Goal: Transaction & Acquisition: Download file/media

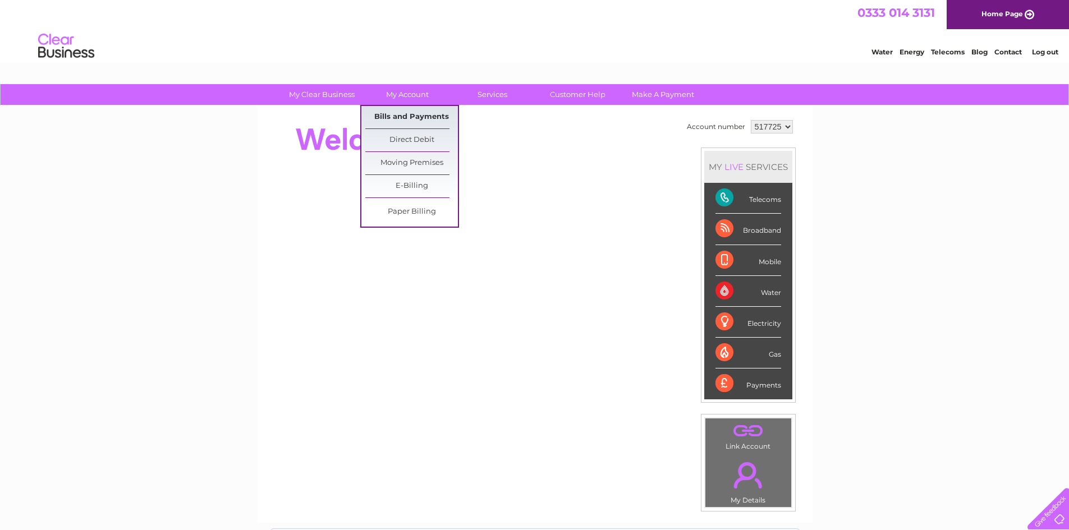
click at [419, 117] on link "Bills and Payments" at bounding box center [411, 117] width 93 height 22
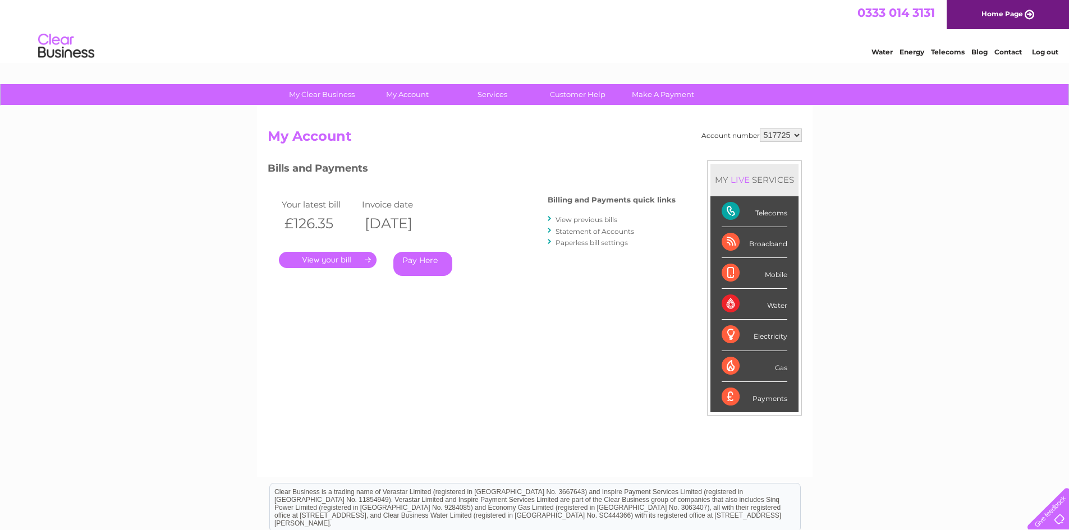
click at [336, 258] on link "." at bounding box center [328, 260] width 98 height 16
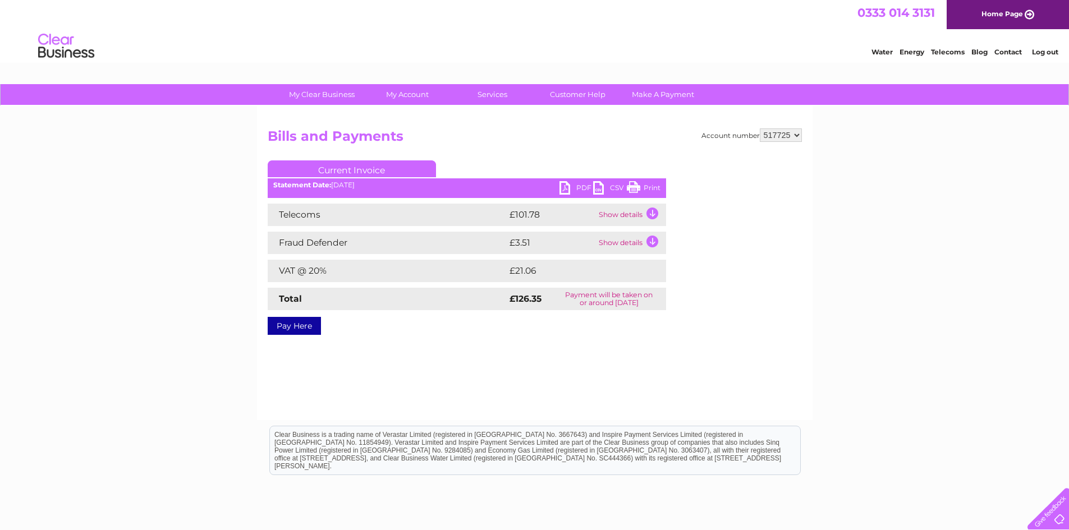
click at [564, 186] on link "PDF" at bounding box center [576, 189] width 34 height 16
